Goal: Learn about a topic: Learn about a topic

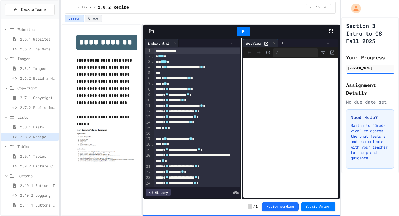
scroll to position [22, 0]
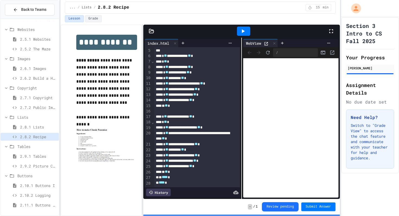
click at [40, 189] on div "2.10.1 Buttons I" at bounding box center [30, 187] width 58 height 10
click at [25, 159] on div "2.9.1 Tables" at bounding box center [30, 157] width 58 height 8
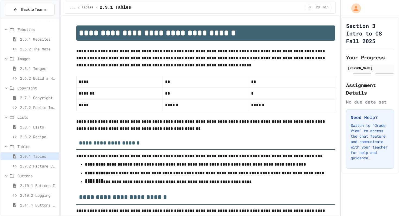
click at [25, 164] on span "2.9.2 Picture Collage" at bounding box center [38, 166] width 37 height 6
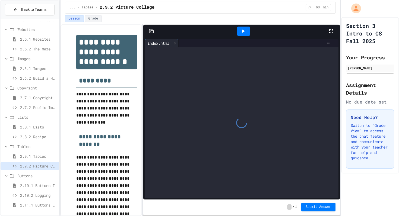
click at [36, 163] on div "2.9.2 Picture Collage" at bounding box center [30, 166] width 58 height 8
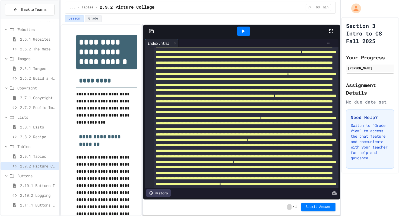
scroll to position [216, 0]
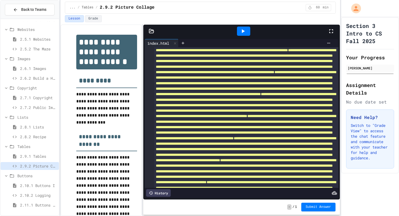
click at [189, 30] on span "**********" at bounding box center [246, 17] width 180 height 26
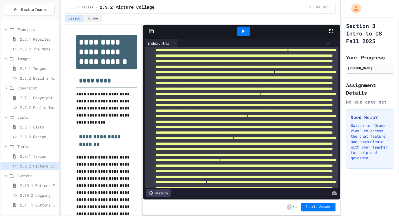
click at [196, 30] on span "**********" at bounding box center [246, 17] width 180 height 26
click at [235, 31] on div at bounding box center [243, 31] width 19 height 15
click at [239, 31] on div at bounding box center [243, 31] width 13 height 9
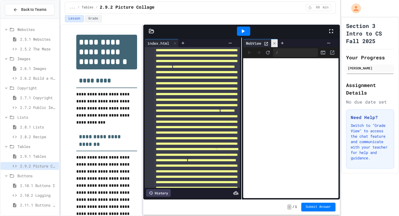
click at [275, 44] on icon at bounding box center [275, 44] width 4 height 4
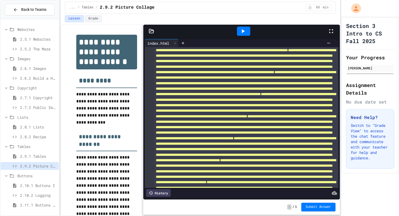
click at [160, 194] on div "History" at bounding box center [158, 193] width 25 height 8
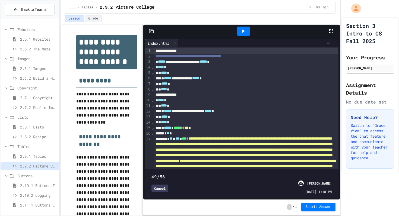
drag, startPoint x: 331, startPoint y: 169, endPoint x: 307, endPoint y: 176, distance: 24.6
click at [307, 176] on div "49/56 Cancel [PERSON_NAME] [DATE] 1:18 PM" at bounding box center [241, 184] width 191 height 26
drag, startPoint x: 309, startPoint y: 170, endPoint x: 333, endPoint y: 166, distance: 25.2
click at [151, 174] on span at bounding box center [151, 174] width 0 height 0
drag, startPoint x: 334, startPoint y: 166, endPoint x: 329, endPoint y: 170, distance: 5.8
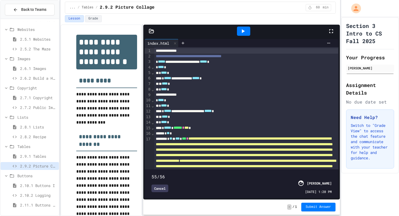
click at [151, 174] on span at bounding box center [151, 174] width 0 height 0
click at [239, 34] on div at bounding box center [243, 31] width 13 height 9
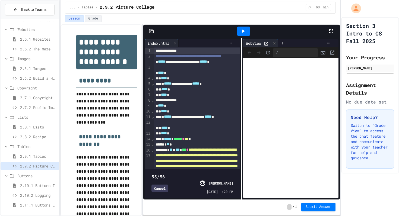
click at [239, 33] on div at bounding box center [243, 31] width 13 height 9
click at [219, 184] on div "[PERSON_NAME]" at bounding box center [220, 183] width 25 height 5
click at [274, 44] on icon at bounding box center [275, 44] width 4 height 4
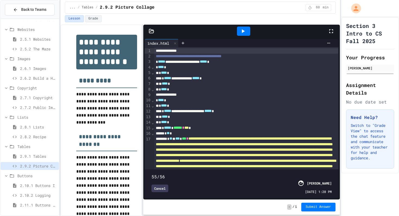
click at [313, 183] on div "[PERSON_NAME]" at bounding box center [319, 183] width 25 height 5
click at [315, 189] on div "[PERSON_NAME] [DATE] 1:20 PM" at bounding box center [315, 187] width 34 height 14
click at [316, 113] on div "**********" at bounding box center [246, 111] width 184 height 5
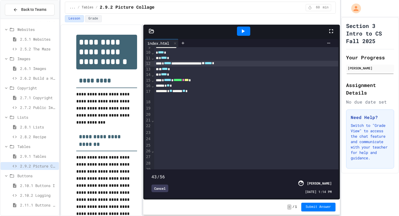
scroll to position [0, 0]
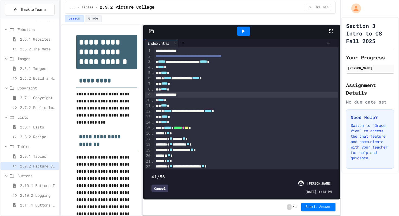
drag, startPoint x: 329, startPoint y: 168, endPoint x: 270, endPoint y: 148, distance: 62.4
click at [271, 148] on div "**********" at bounding box center [242, 122] width 194 height 151
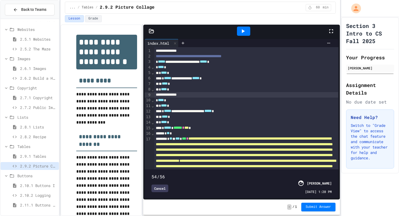
drag, startPoint x: 270, startPoint y: 170, endPoint x: 327, endPoint y: 172, distance: 56.7
click at [151, 174] on span at bounding box center [151, 174] width 0 height 0
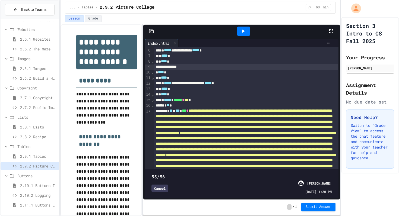
scroll to position [32, 0]
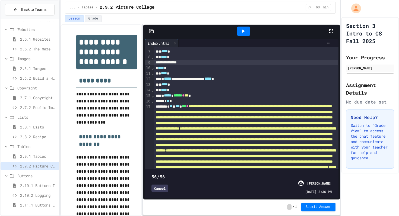
drag, startPoint x: 327, startPoint y: 169, endPoint x: 330, endPoint y: 169, distance: 3.5
click at [151, 174] on span at bounding box center [151, 174] width 0 height 0
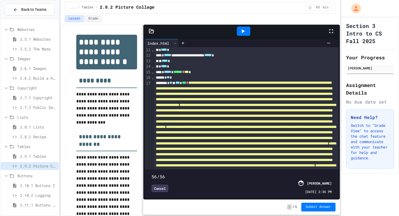
scroll to position [67, 0]
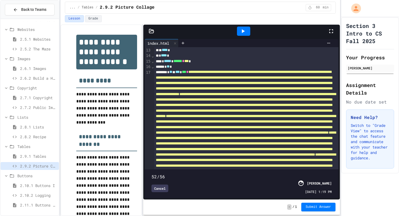
drag, startPoint x: 332, startPoint y: 171, endPoint x: 319, endPoint y: 172, distance: 13.3
click at [151, 174] on span at bounding box center [151, 174] width 0 height 0
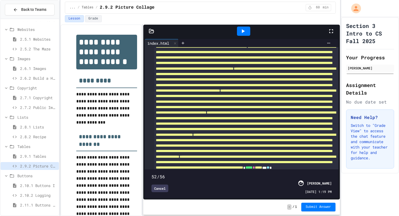
scroll to position [566, 0]
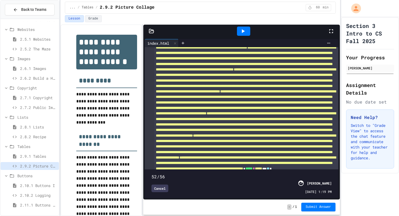
drag, startPoint x: 318, startPoint y: 169, endPoint x: 329, endPoint y: 172, distance: 10.5
click at [151, 174] on span at bounding box center [151, 174] width 0 height 0
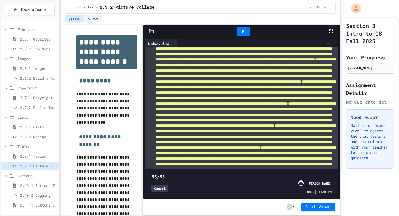
scroll to position [476, 0]
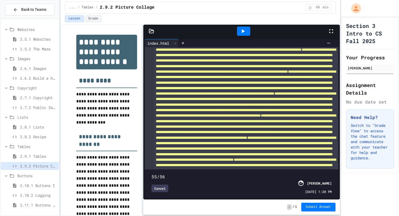
type input "**"
drag, startPoint x: 331, startPoint y: 168, endPoint x: 338, endPoint y: 170, distance: 7.6
click at [338, 170] on div "**********" at bounding box center [241, 119] width 197 height 162
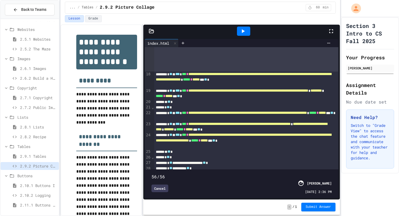
scroll to position [1070, 0]
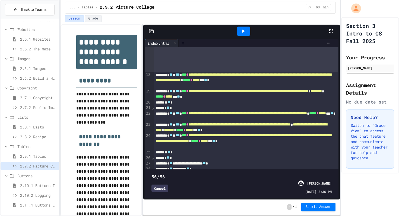
click at [161, 188] on div "Cancel" at bounding box center [159, 189] width 17 height 8
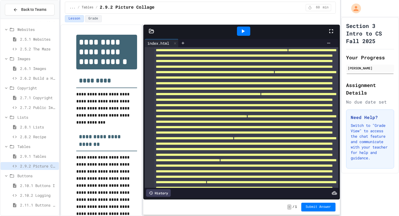
click at [243, 39] on div at bounding box center [256, 43] width 154 height 8
click at [243, 34] on div at bounding box center [243, 31] width 13 height 9
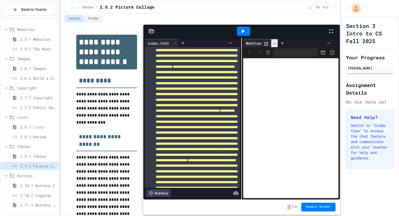
click at [276, 42] on icon at bounding box center [275, 44] width 4 height 4
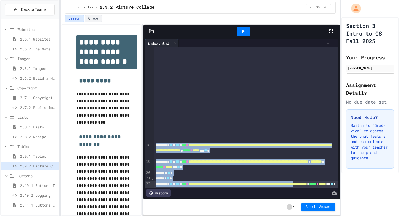
scroll to position [1005, 0]
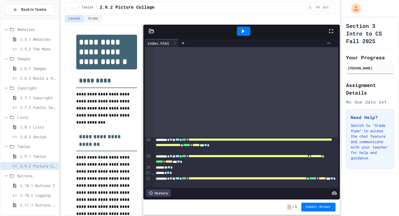
drag, startPoint x: 168, startPoint y: 138, endPoint x: 327, endPoint y: 128, distance: 158.8
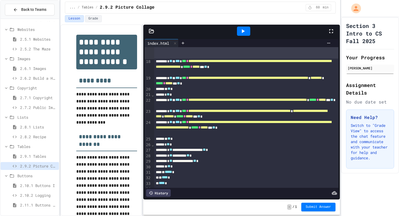
click at [239, 29] on div at bounding box center [243, 31] width 13 height 9
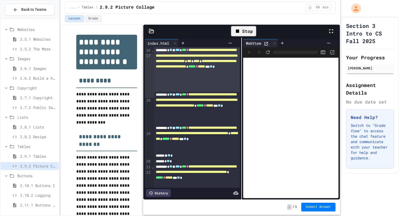
scroll to position [116, 0]
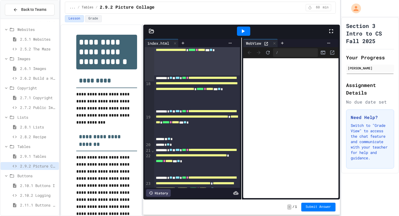
click at [233, 119] on span "**********" at bounding box center [196, 113] width 80 height 9
